Goal: Information Seeking & Learning: Learn about a topic

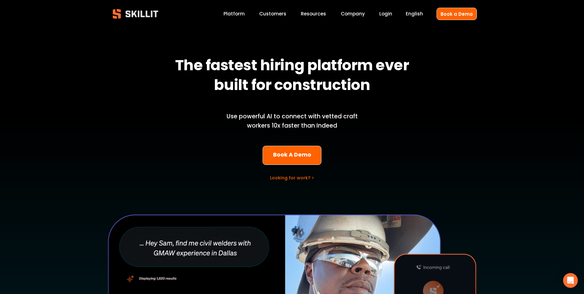
click at [239, 14] on link "Platform" at bounding box center [234, 14] width 21 height 8
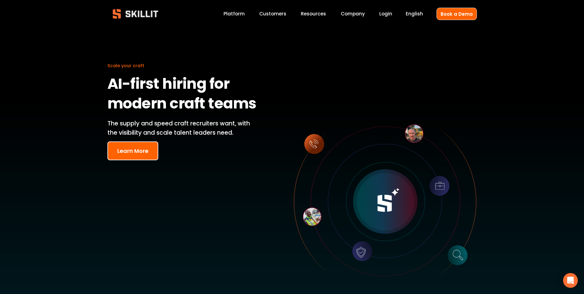
click at [278, 14] on link "Customers" at bounding box center [272, 14] width 27 height 8
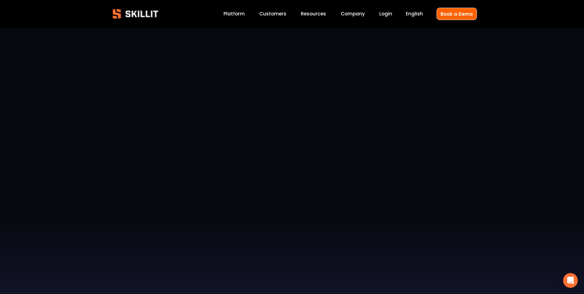
click at [315, 14] on span "Resources" at bounding box center [313, 13] width 25 height 7
click at [230, 16] on link "Platform" at bounding box center [234, 14] width 21 height 8
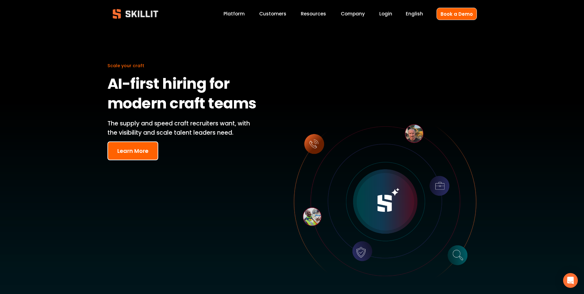
click at [133, 149] on button "Learn More" at bounding box center [133, 150] width 51 height 19
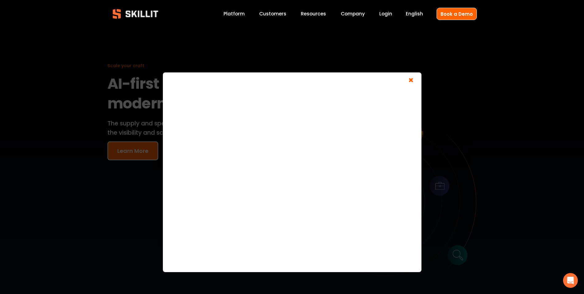
click at [412, 77] on span "×" at bounding box center [411, 80] width 12 height 11
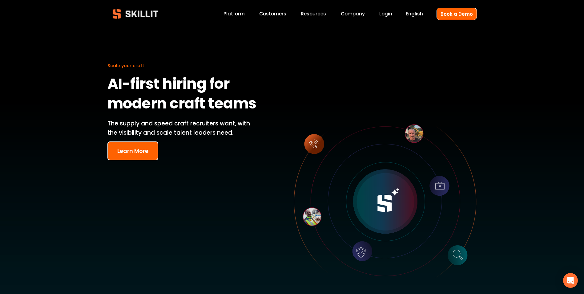
click at [144, 150] on button "Learn More" at bounding box center [133, 150] width 51 height 19
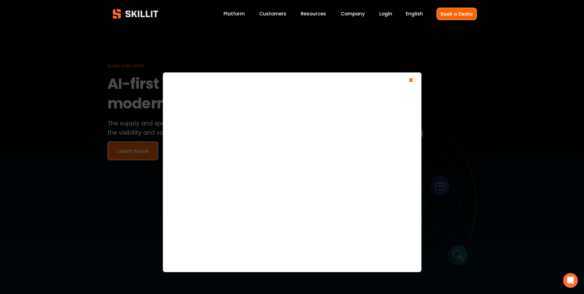
click at [412, 81] on span "×" at bounding box center [411, 80] width 12 height 11
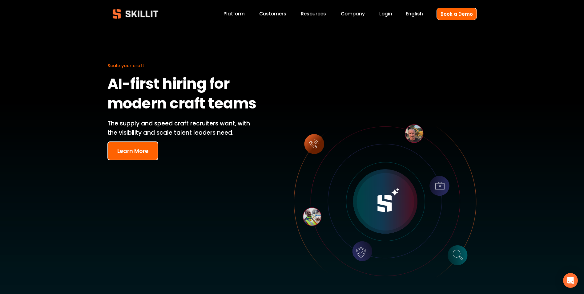
click at [0, 0] on span "Pricing" at bounding box center [0, 0] width 0 height 0
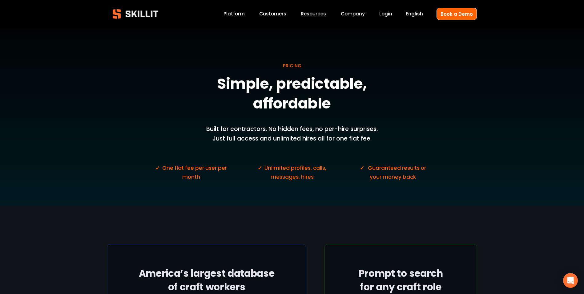
click at [238, 17] on link "Platform" at bounding box center [234, 14] width 21 height 8
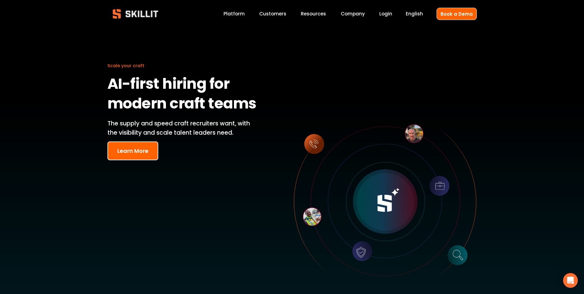
click at [129, 150] on button "Learn More" at bounding box center [133, 150] width 51 height 19
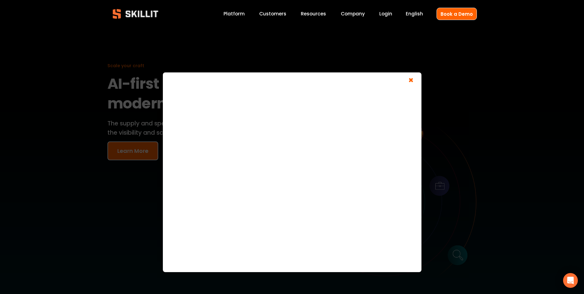
click at [414, 79] on span "×" at bounding box center [411, 80] width 12 height 11
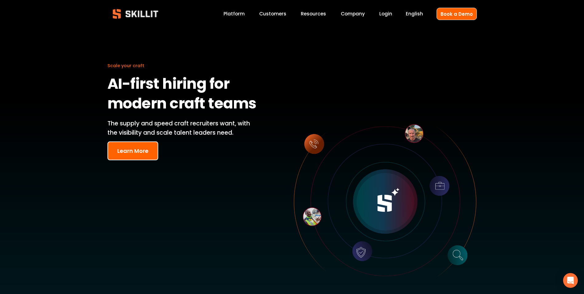
click at [131, 152] on button "Learn More" at bounding box center [133, 150] width 51 height 19
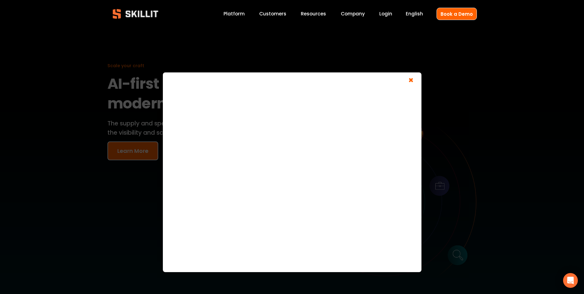
click at [410, 79] on span "×" at bounding box center [411, 80] width 12 height 11
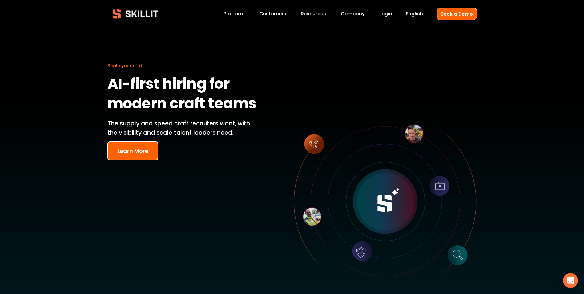
click at [236, 12] on link "Platform" at bounding box center [234, 14] width 21 height 8
click at [115, 46] on div "Scale your craft AI-first hiring for modern craft teams The supply and speed cr…" at bounding box center [292, 196] width 584 height 336
